Goal: Task Accomplishment & Management: Use online tool/utility

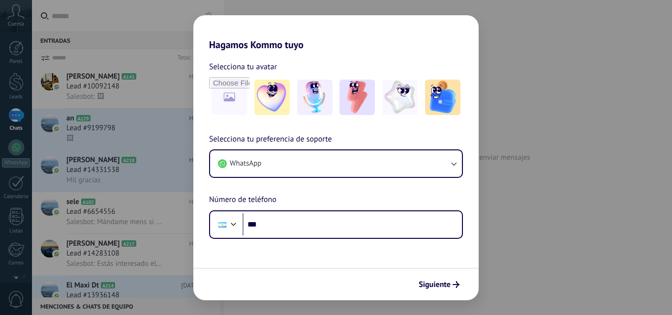
click at [532, 125] on div "Hagamos Kommo tuyo Selecciona tu avatar Selecciona tu preferencia de soporte Wh…" at bounding box center [336, 157] width 672 height 315
click at [552, 67] on div "Hagamos Kommo tuyo Selecciona tu avatar Selecciona tu preferencia de soporte Wh…" at bounding box center [336, 157] width 672 height 315
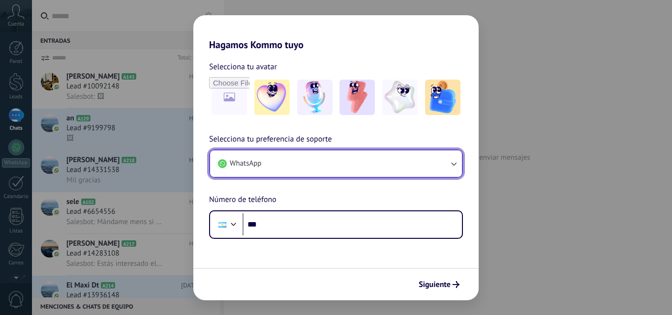
click at [399, 165] on button "WhatsApp" at bounding box center [336, 164] width 252 height 27
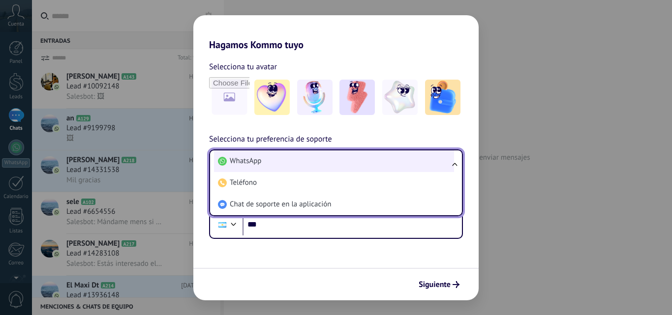
click at [291, 165] on li "WhatsApp" at bounding box center [334, 162] width 240 height 22
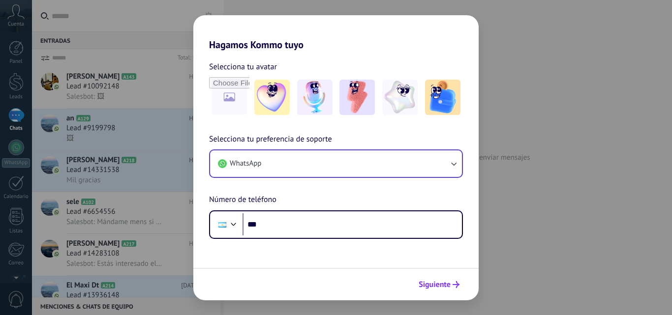
click at [446, 284] on span "Siguiente" at bounding box center [435, 284] width 32 height 7
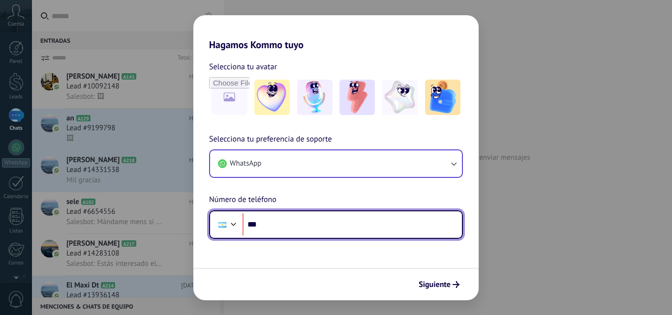
click at [405, 235] on input "***" at bounding box center [352, 225] width 219 height 23
type input "**********"
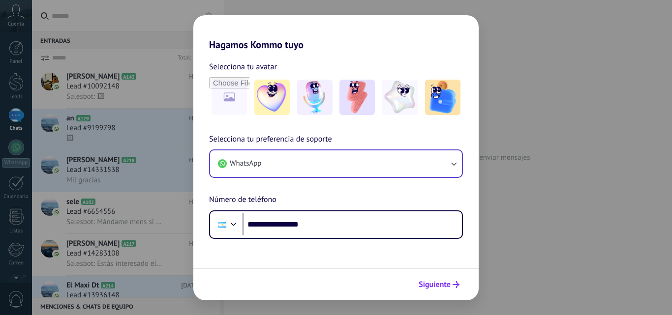
click at [447, 283] on span "Siguiente" at bounding box center [435, 284] width 32 height 7
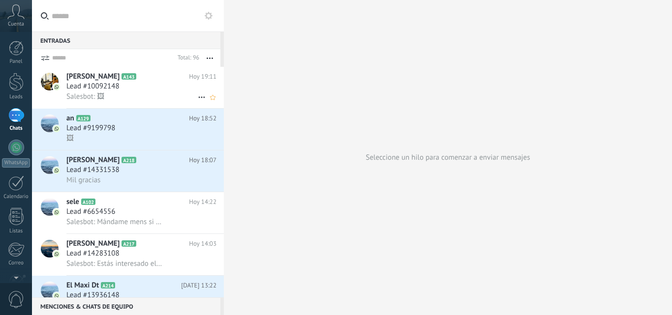
click at [139, 103] on div "Franco Bovone A143 Hoy 19:11 Lead #10092148 Salesbot: 🖼" at bounding box center [144, 87] width 157 height 41
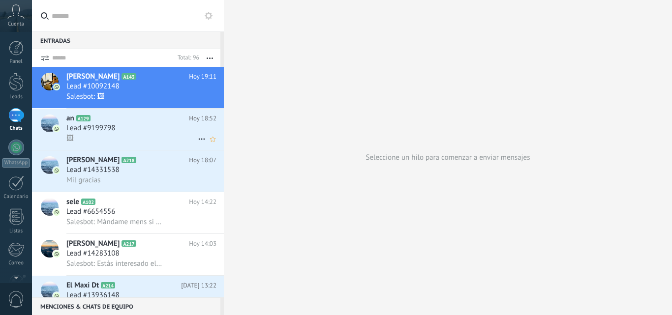
click at [149, 114] on h2 "an A129" at bounding box center [127, 119] width 123 height 10
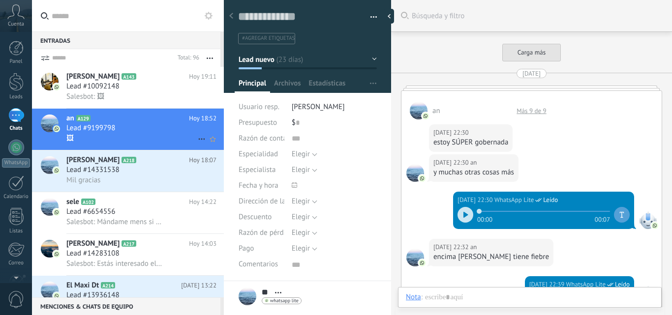
scroll to position [10, 0]
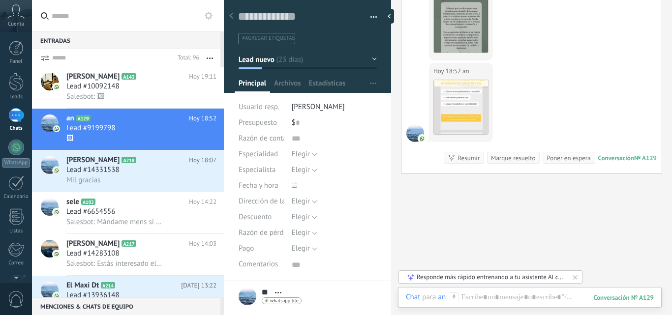
click at [21, 21] on span "Cuenta" at bounding box center [16, 24] width 16 height 6
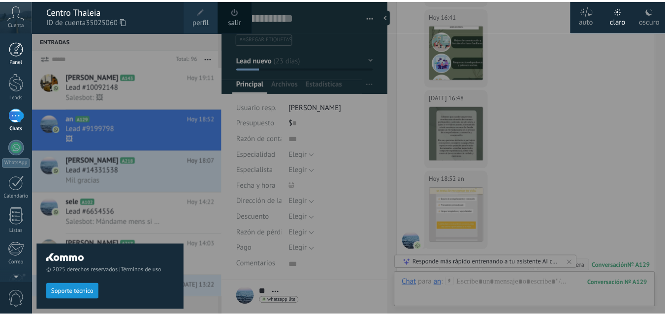
scroll to position [3733, 0]
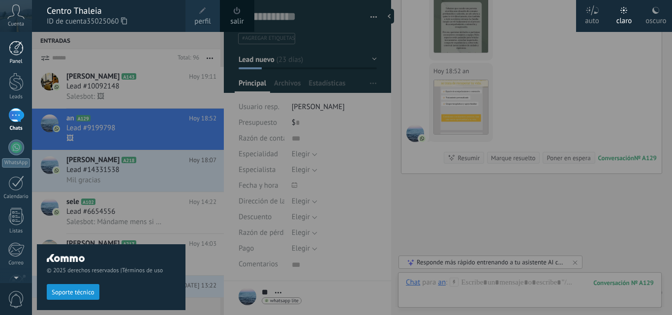
click at [21, 46] on div at bounding box center [16, 48] width 15 height 15
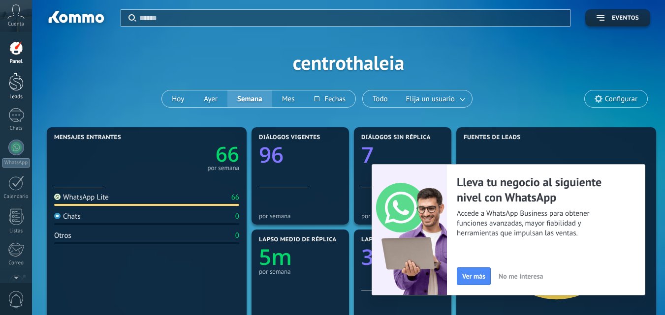
click at [21, 80] on div at bounding box center [16, 82] width 15 height 18
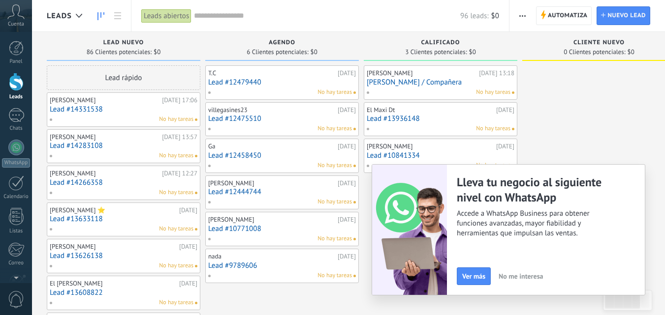
click at [538, 275] on span "No me interesa" at bounding box center [521, 276] width 44 height 7
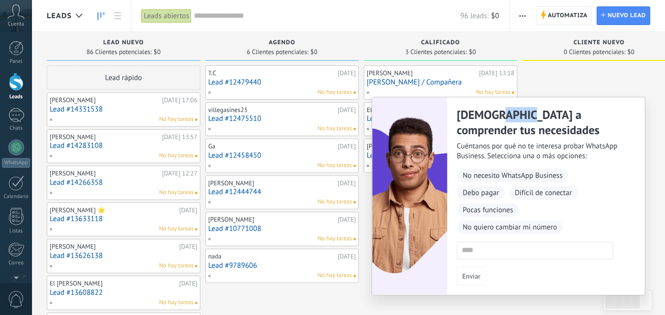
drag, startPoint x: 501, startPoint y: 104, endPoint x: 522, endPoint y: 116, distance: 24.2
click at [522, 116] on div "Ayúdanos a comprender tus necesidades Cuéntanos por qué no te interesa probar W…" at bounding box center [546, 196] width 198 height 198
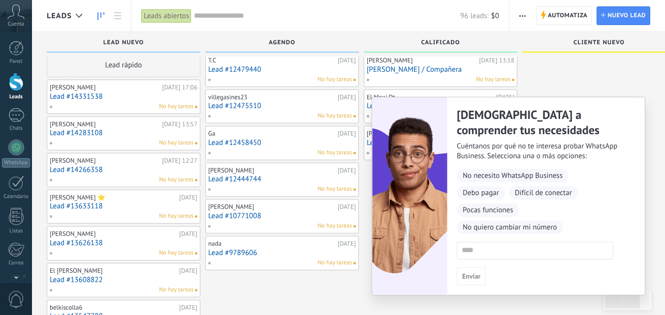
scroll to position [115, 0]
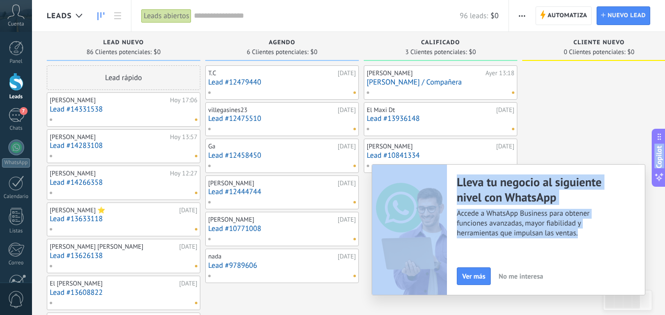
drag, startPoint x: 530, startPoint y: 284, endPoint x: 604, endPoint y: 132, distance: 169.0
click at [604, 132] on body ".abccls-1,.abccls-2{fill-rule:evenodd}.abccls-2{fill:#fff} .abfcls-1{fill:none}…" at bounding box center [332, 157] width 665 height 315
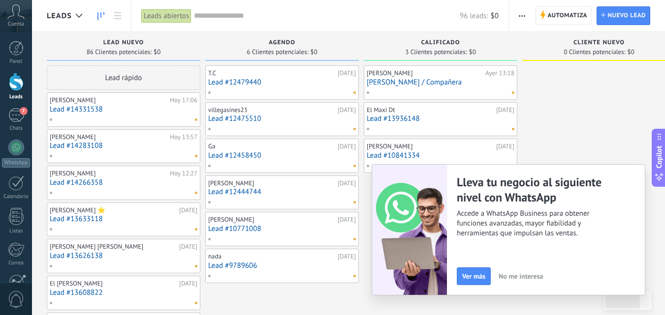
click at [482, 272] on button "Ver más" at bounding box center [474, 277] width 34 height 18
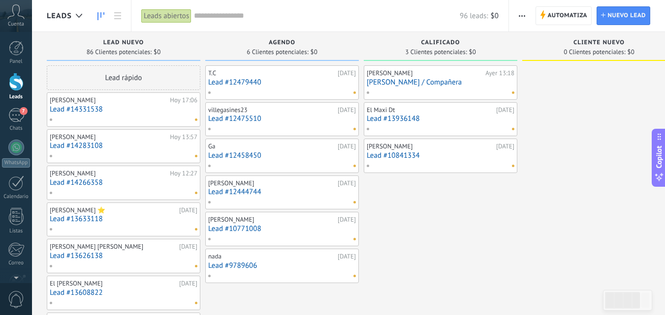
click at [156, 188] on div at bounding box center [121, 192] width 144 height 9
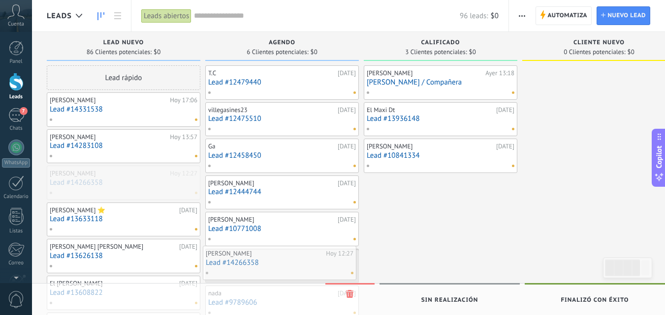
drag, startPoint x: 156, startPoint y: 188, endPoint x: 311, endPoint y: 269, distance: 174.5
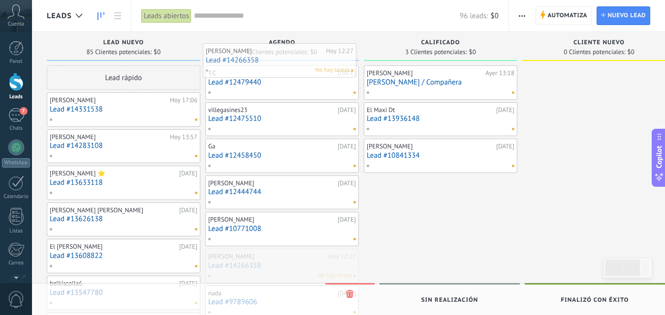
drag, startPoint x: 284, startPoint y: 268, endPoint x: 282, endPoint y: 60, distance: 208.2
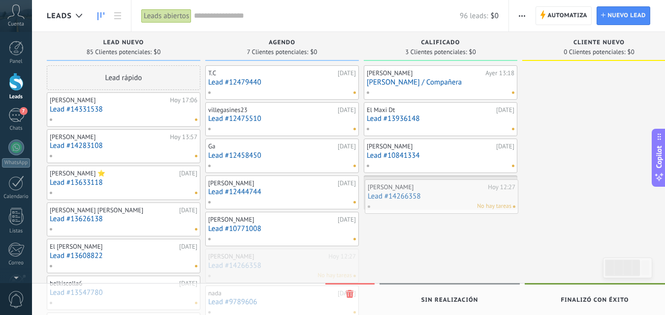
drag, startPoint x: 271, startPoint y: 265, endPoint x: 428, endPoint y: 193, distance: 172.6
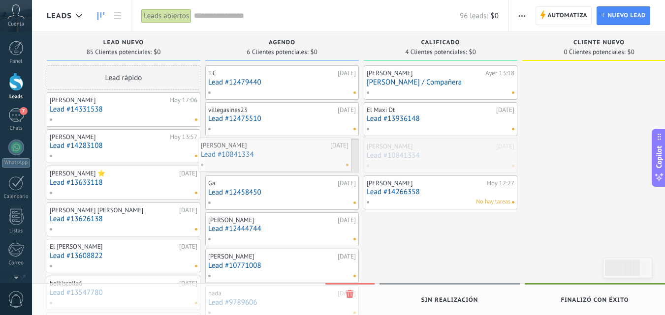
drag, startPoint x: 454, startPoint y: 144, endPoint x: 288, endPoint y: 143, distance: 165.8
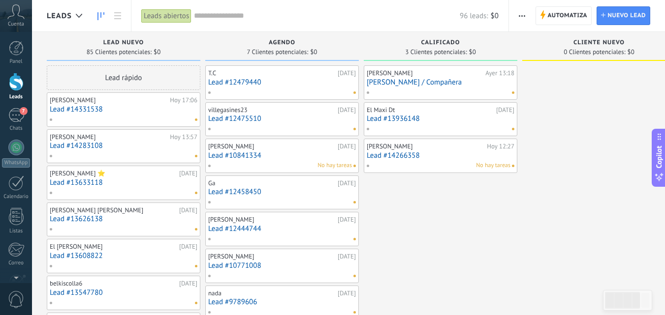
click at [496, 167] on span "No hay tareas" at bounding box center [493, 165] width 34 height 9
